Goal: Book appointment/travel/reservation

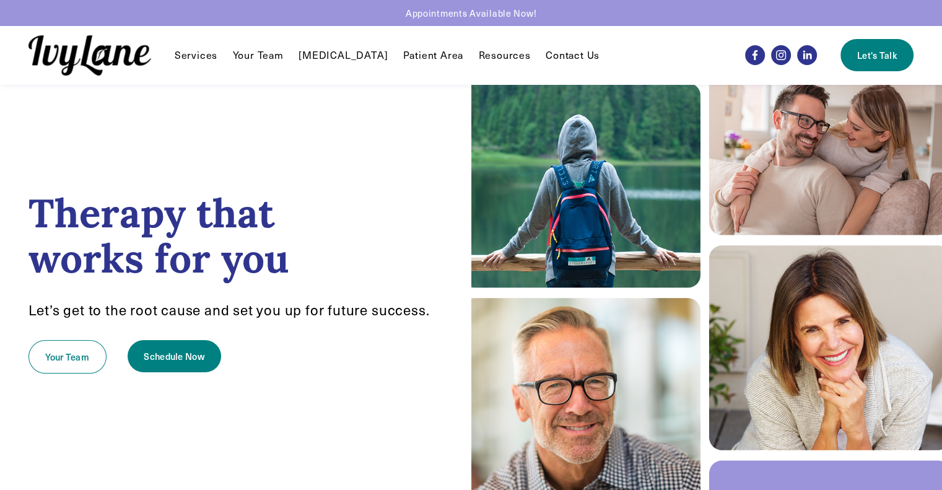
click at [424, 54] on link "Patient Area" at bounding box center [433, 55] width 61 height 15
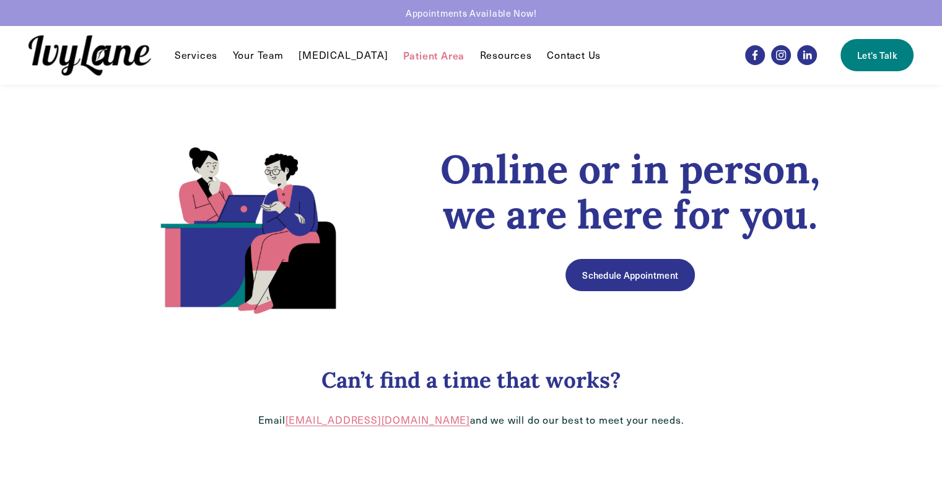
click at [261, 49] on link "Your Team" at bounding box center [258, 55] width 51 height 15
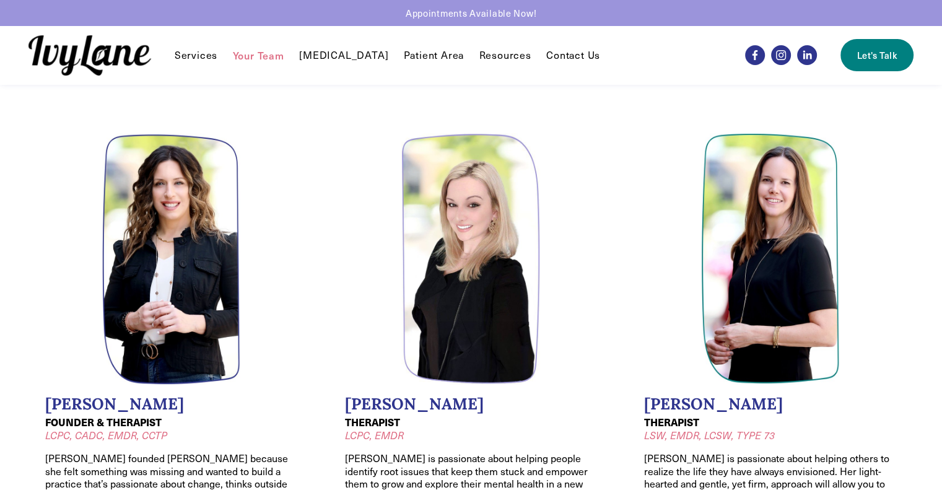
click at [0, 0] on span "Individual Therapy" at bounding box center [0, 0] width 0 height 0
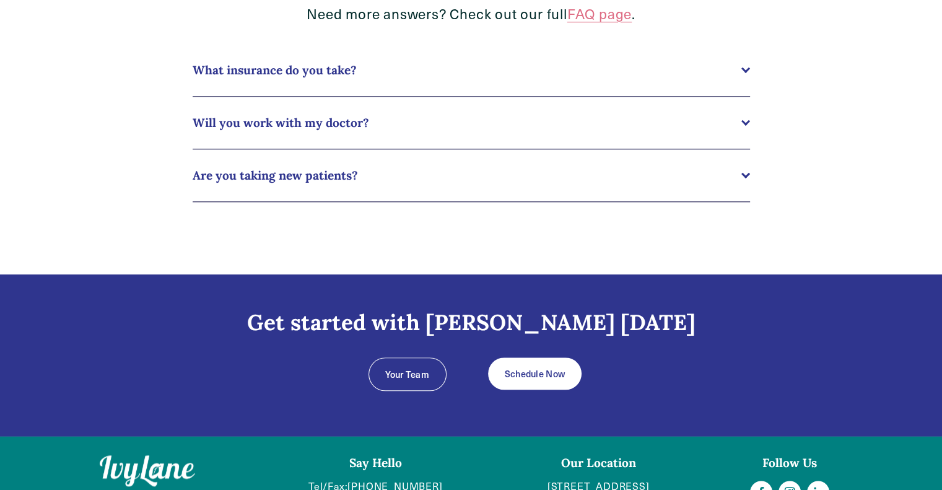
scroll to position [1362, 0]
click at [346, 81] on button "What insurance do you take?" at bounding box center [471, 69] width 557 height 52
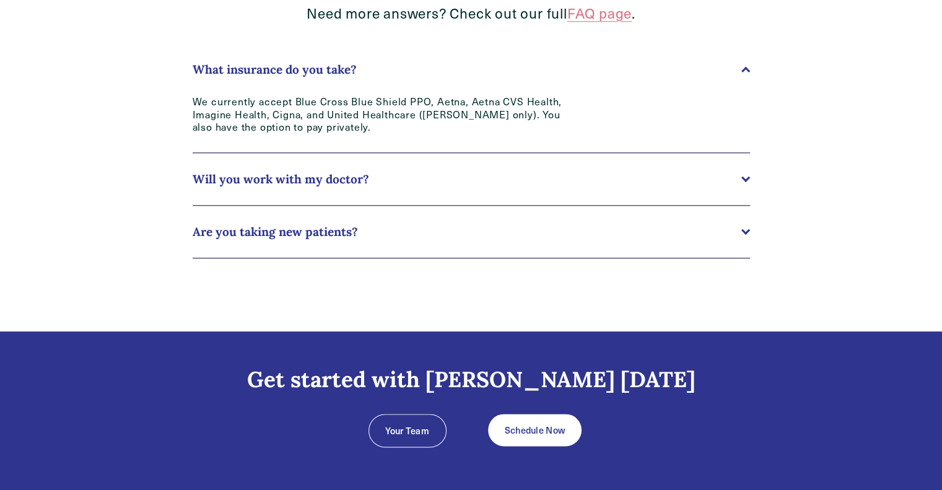
click at [433, 178] on span "Will you work with my doctor?" at bounding box center [467, 179] width 549 height 15
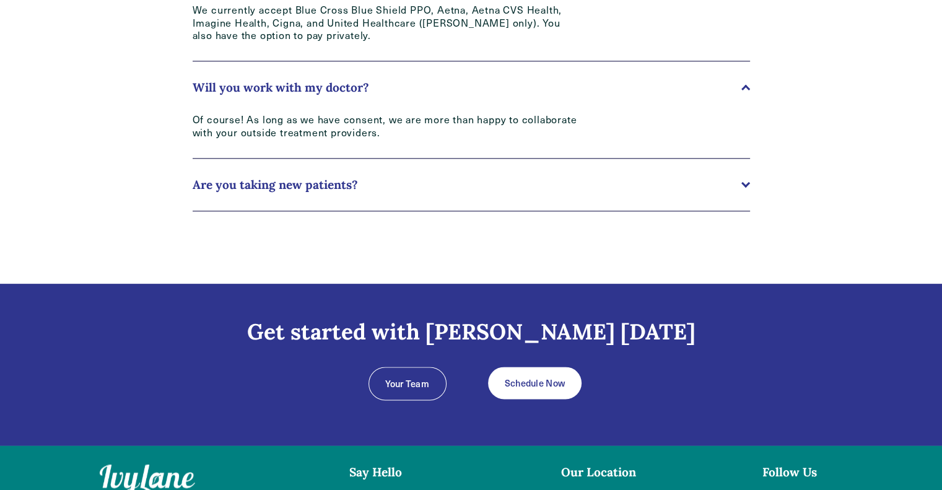
scroll to position [1486, 0]
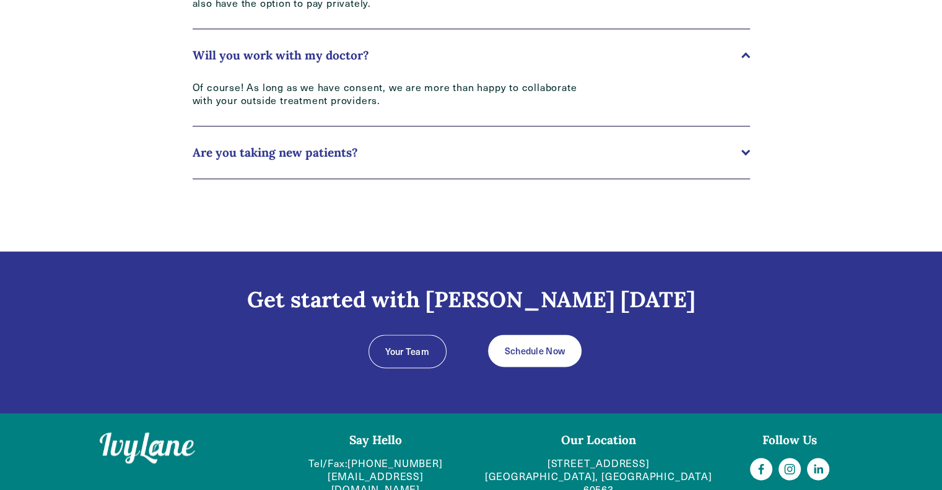
click at [394, 158] on span "Are you taking new patients?" at bounding box center [467, 152] width 549 height 15
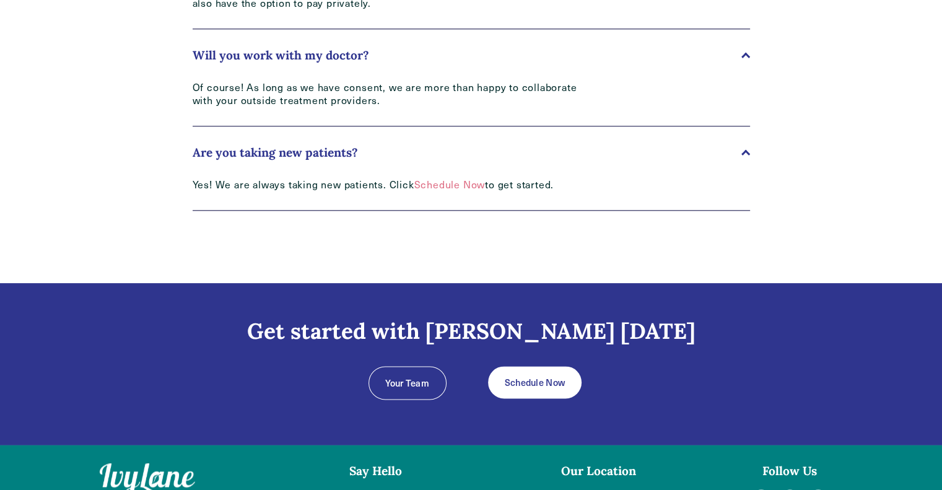
click at [441, 186] on link "Schedule Now" at bounding box center [449, 184] width 71 height 13
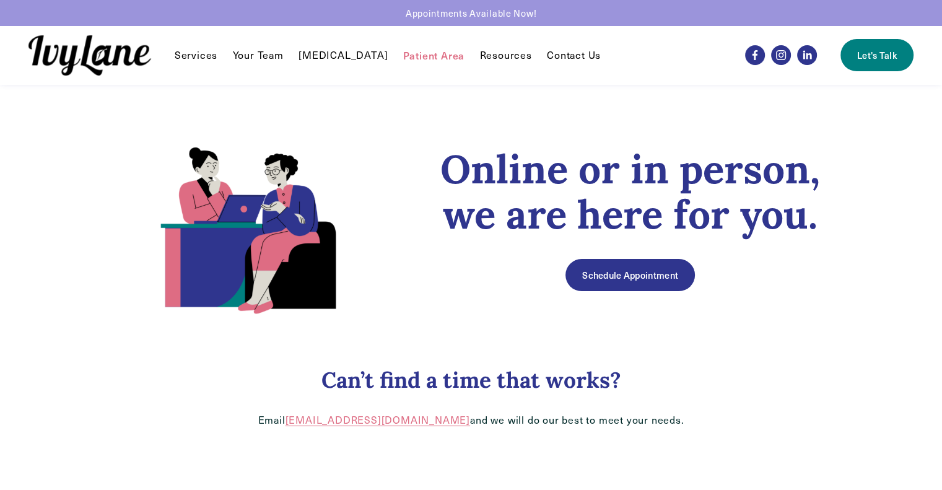
click at [608, 271] on link "Schedule Appointment" at bounding box center [629, 275] width 129 height 32
click at [609, 279] on link "Schedule Appointment" at bounding box center [629, 275] width 129 height 32
click at [651, 270] on link "Schedule Appointment" at bounding box center [629, 275] width 129 height 32
click at [617, 276] on link "Schedule Appointment" at bounding box center [629, 275] width 129 height 32
click at [601, 270] on link "Schedule Appointment" at bounding box center [629, 275] width 129 height 32
